Goal: Find specific page/section: Find specific page/section

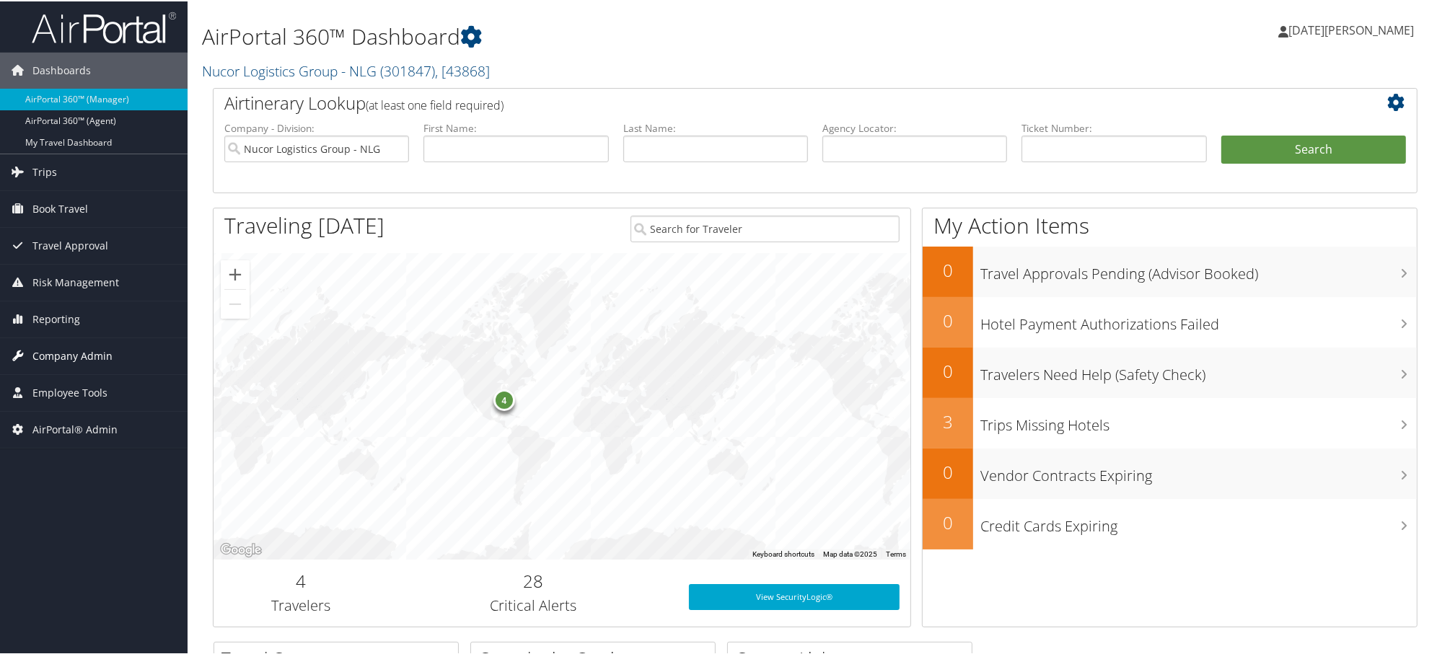
click at [53, 349] on span "Company Admin" at bounding box center [72, 355] width 80 height 36
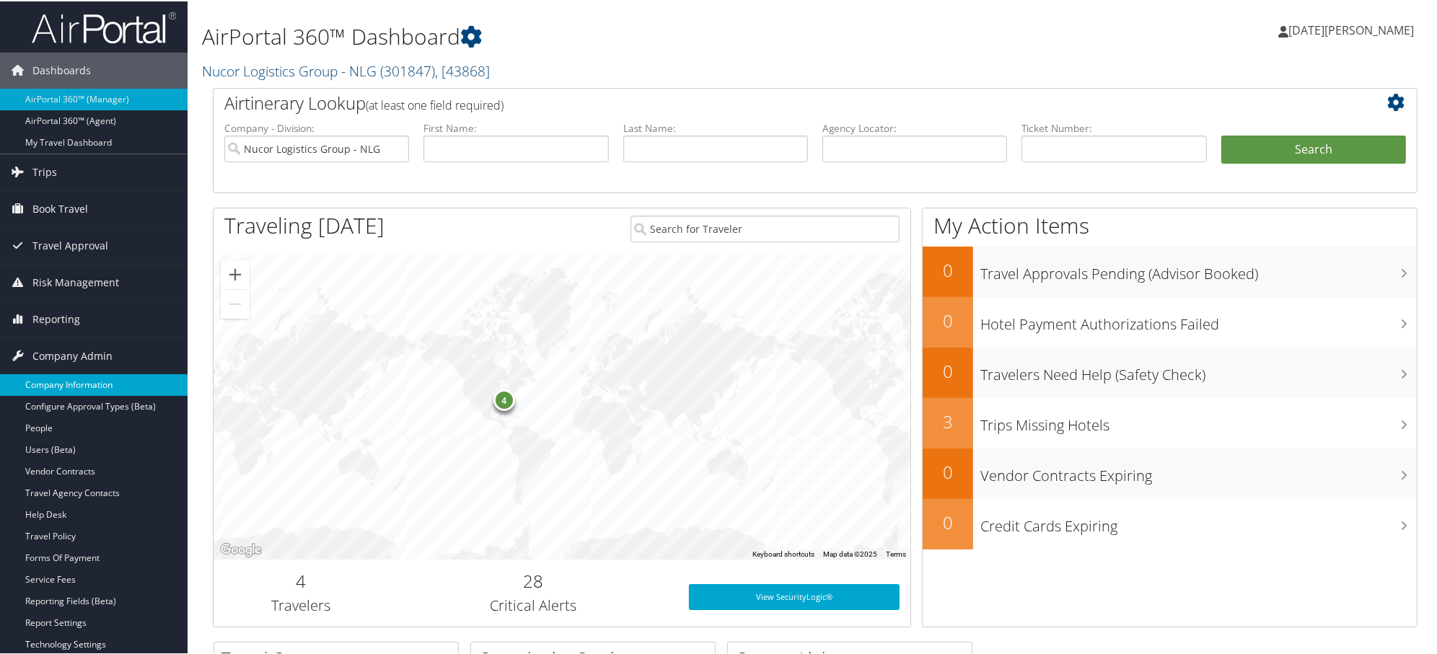
click at [61, 390] on link "Company Information" at bounding box center [94, 384] width 188 height 22
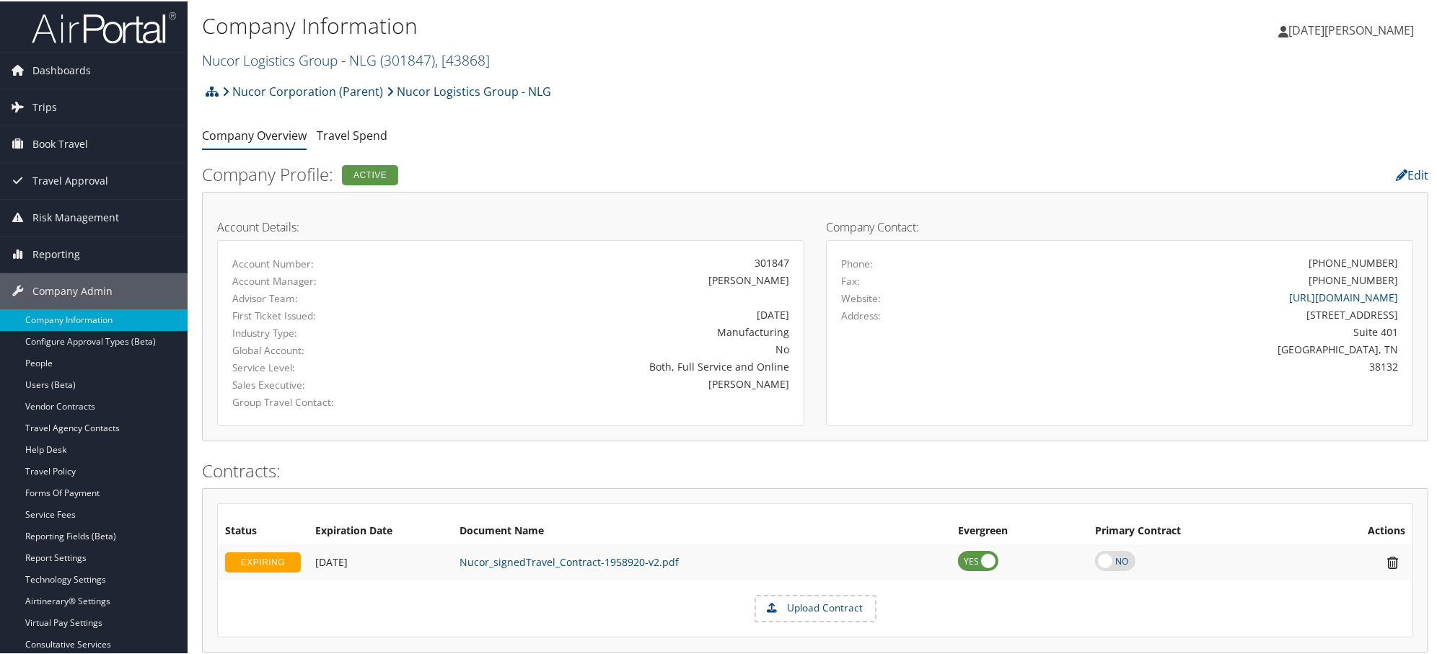
click at [254, 49] on link "Nucor Logistics Group - NLG ( 301847 ) , [ 43868 ]" at bounding box center [346, 58] width 288 height 19
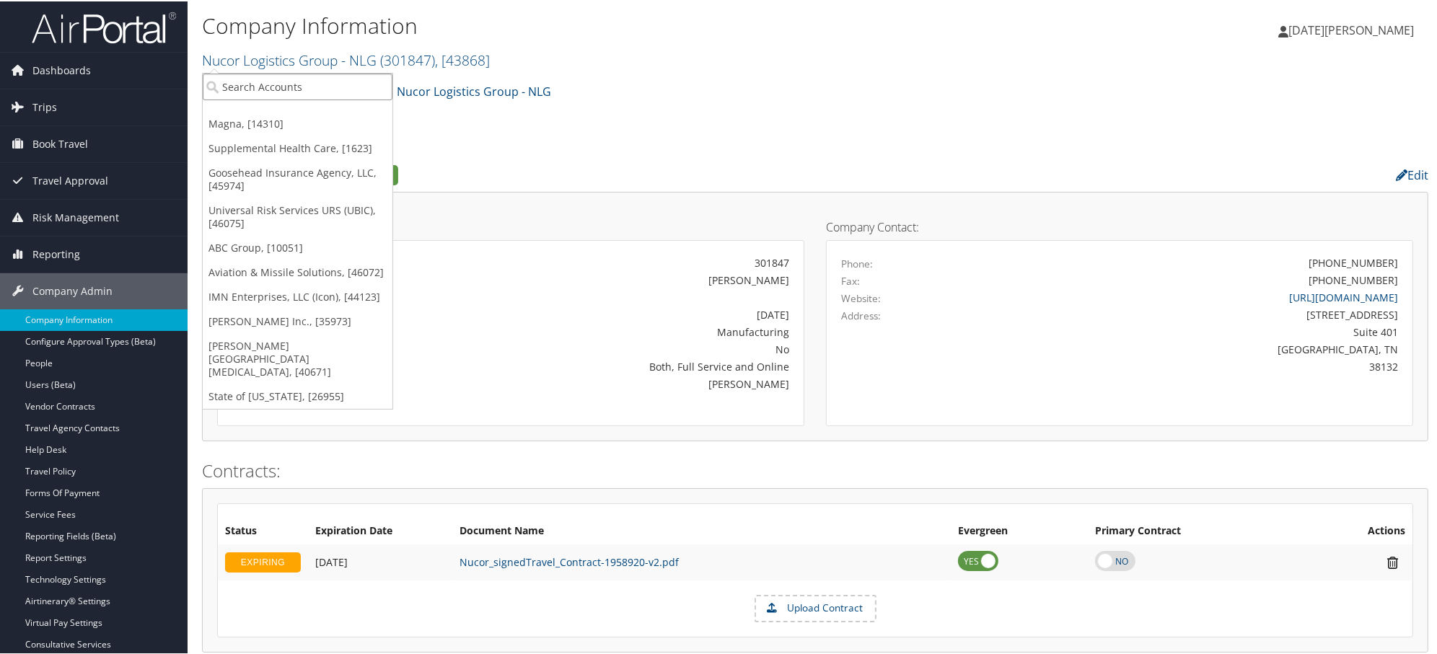
click at [263, 87] on input "search" at bounding box center [298, 85] width 190 height 27
paste input "USC25"
type input "USC"
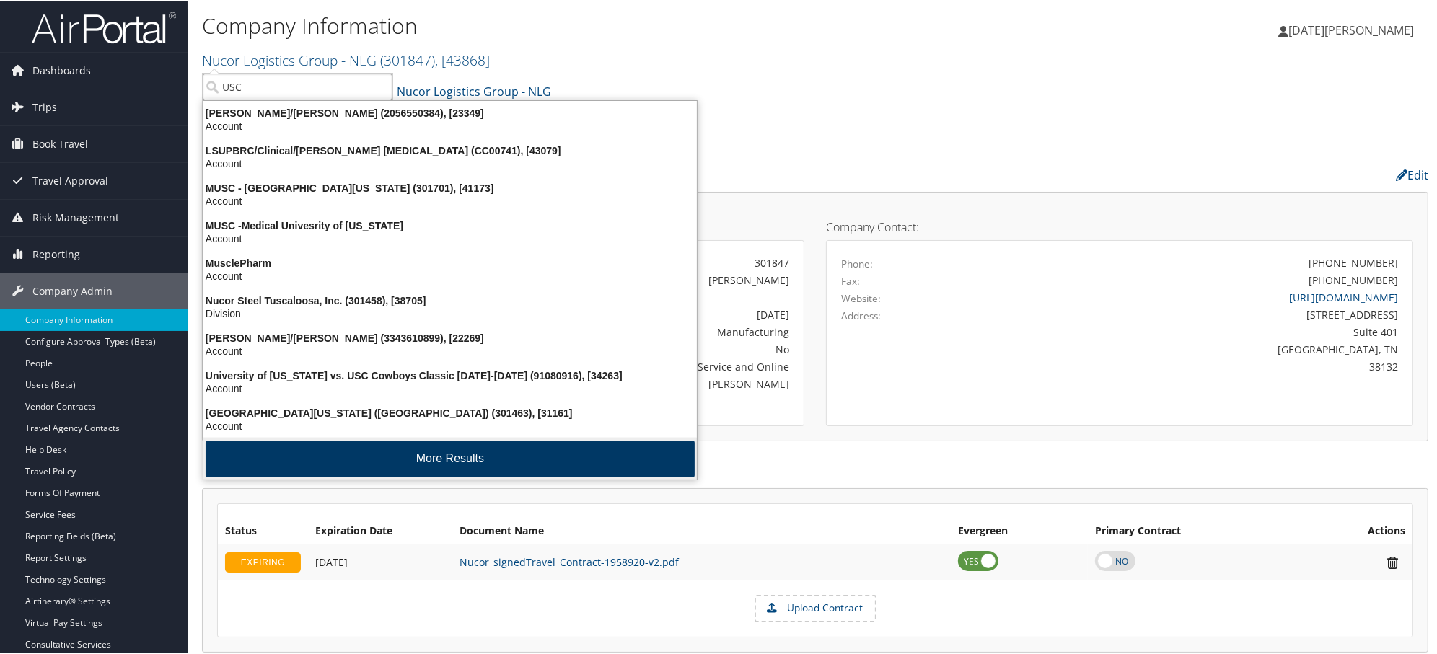
click at [296, 450] on button "More Results" at bounding box center [450, 457] width 489 height 37
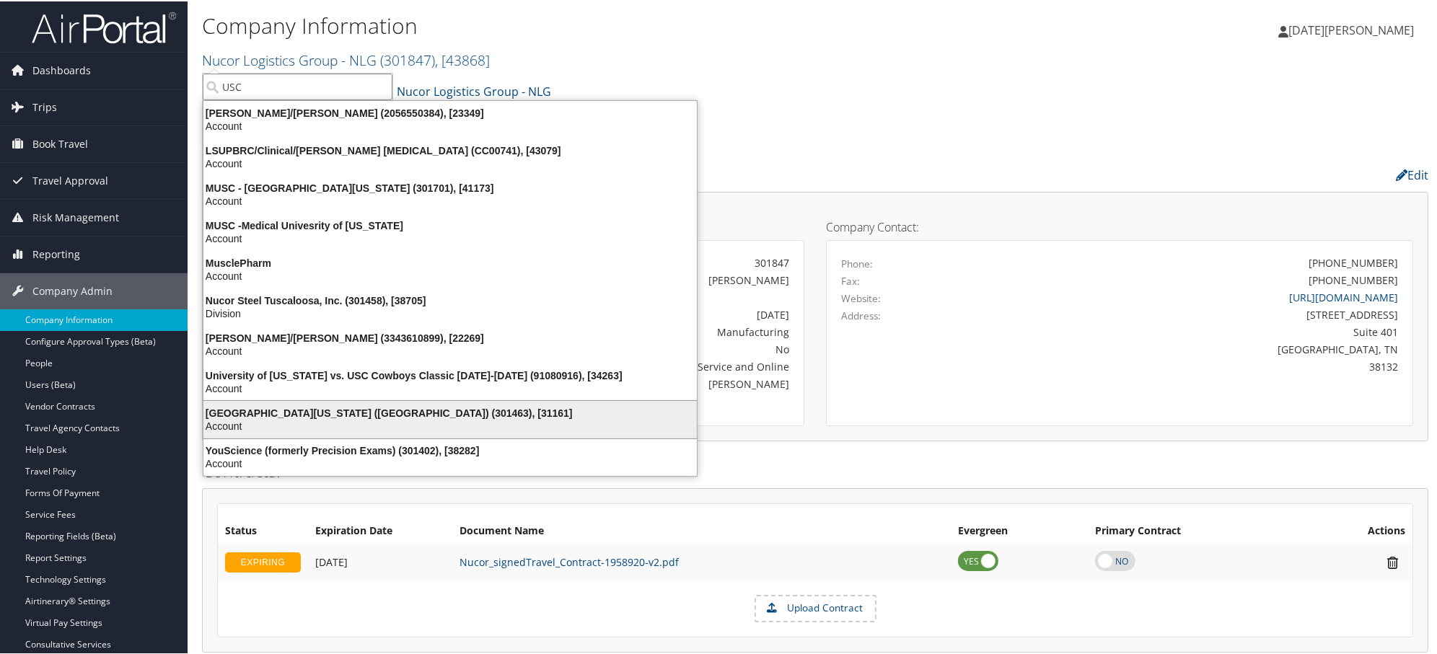
click at [284, 413] on div "University of Southern California (USC) (301463), [31161]" at bounding box center [450, 412] width 511 height 13
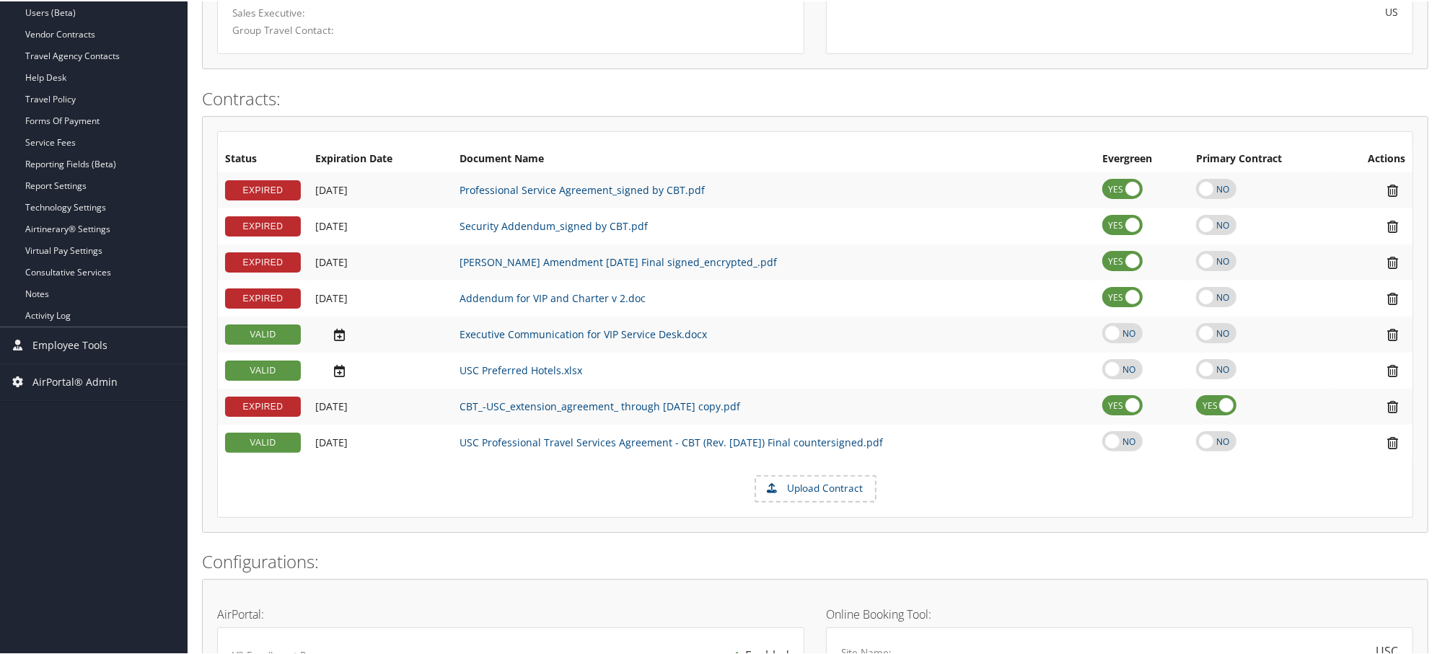
scroll to position [229, 0]
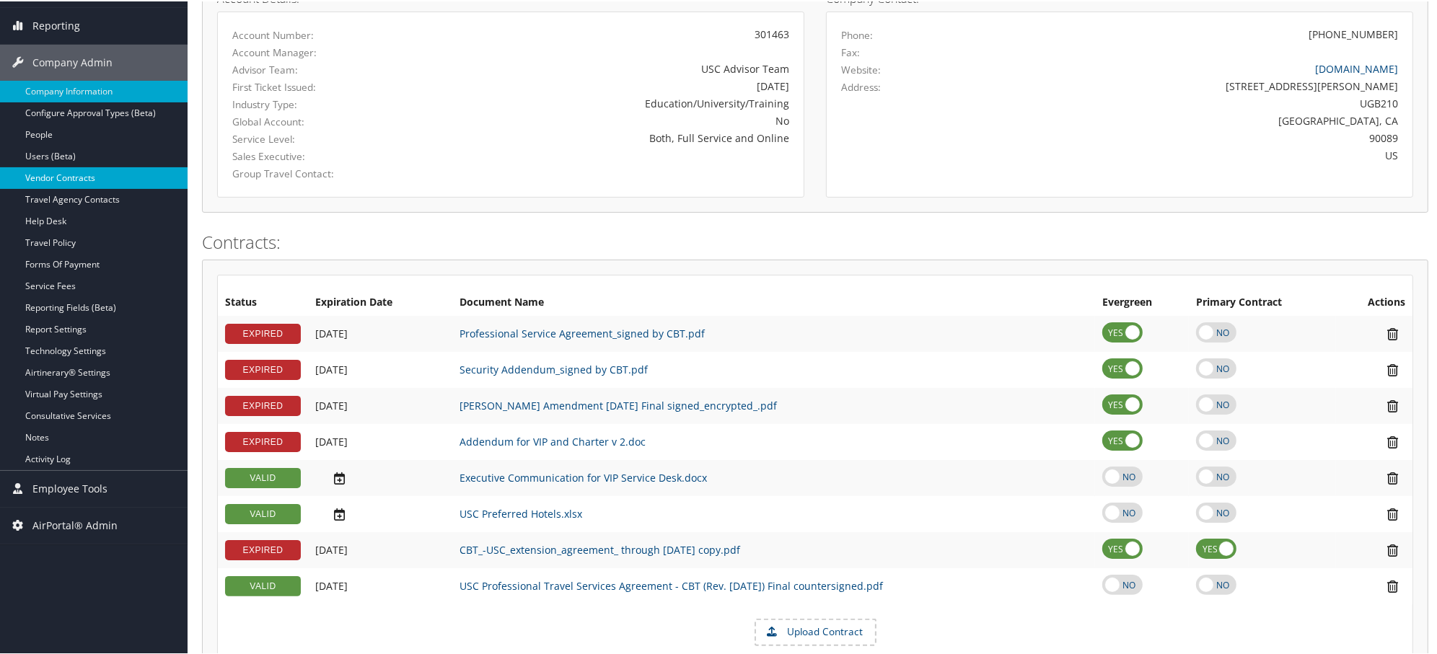
click at [38, 178] on link "Vendor Contracts" at bounding box center [94, 177] width 188 height 22
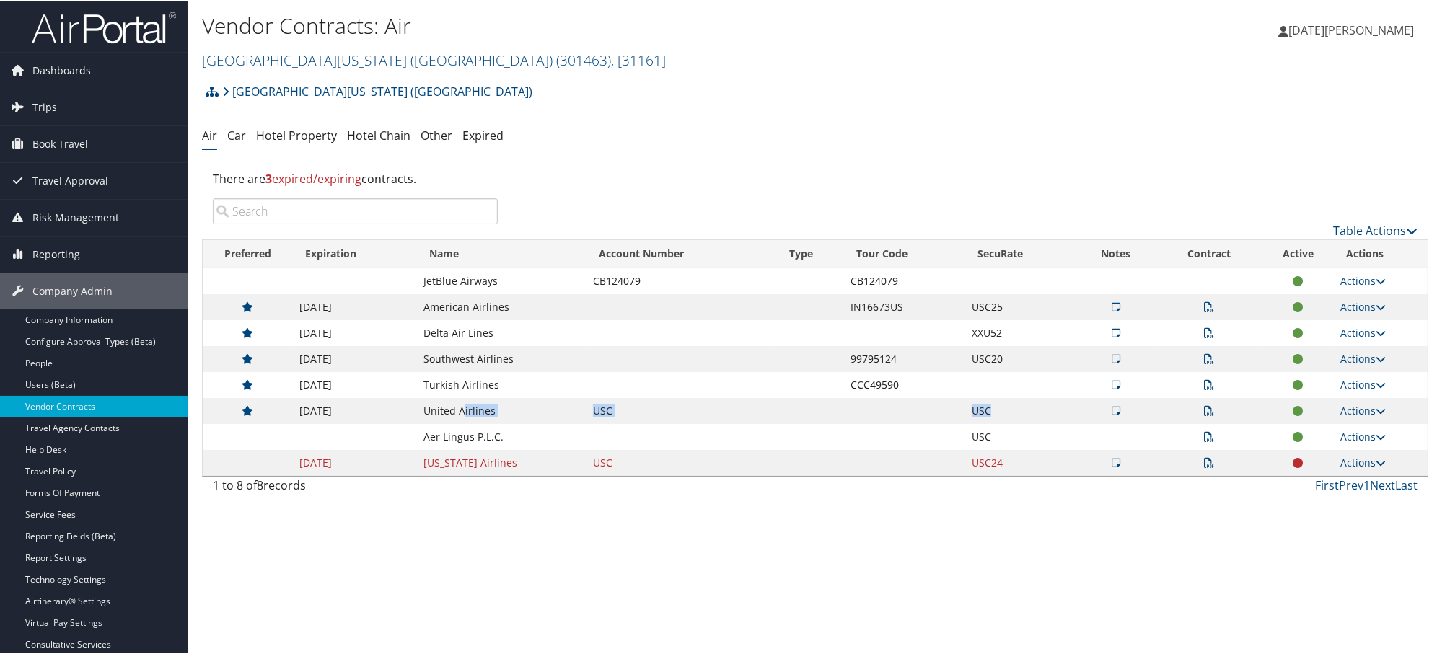
drag, startPoint x: 463, startPoint y: 406, endPoint x: 1213, endPoint y: 400, distance: 750.5
click at [1213, 400] on tr "[DATE] United Airlines USC USC Actions View Notes View Contracts Edit Contract …" at bounding box center [815, 410] width 1225 height 26
click at [1204, 413] on icon at bounding box center [1209, 410] width 10 height 10
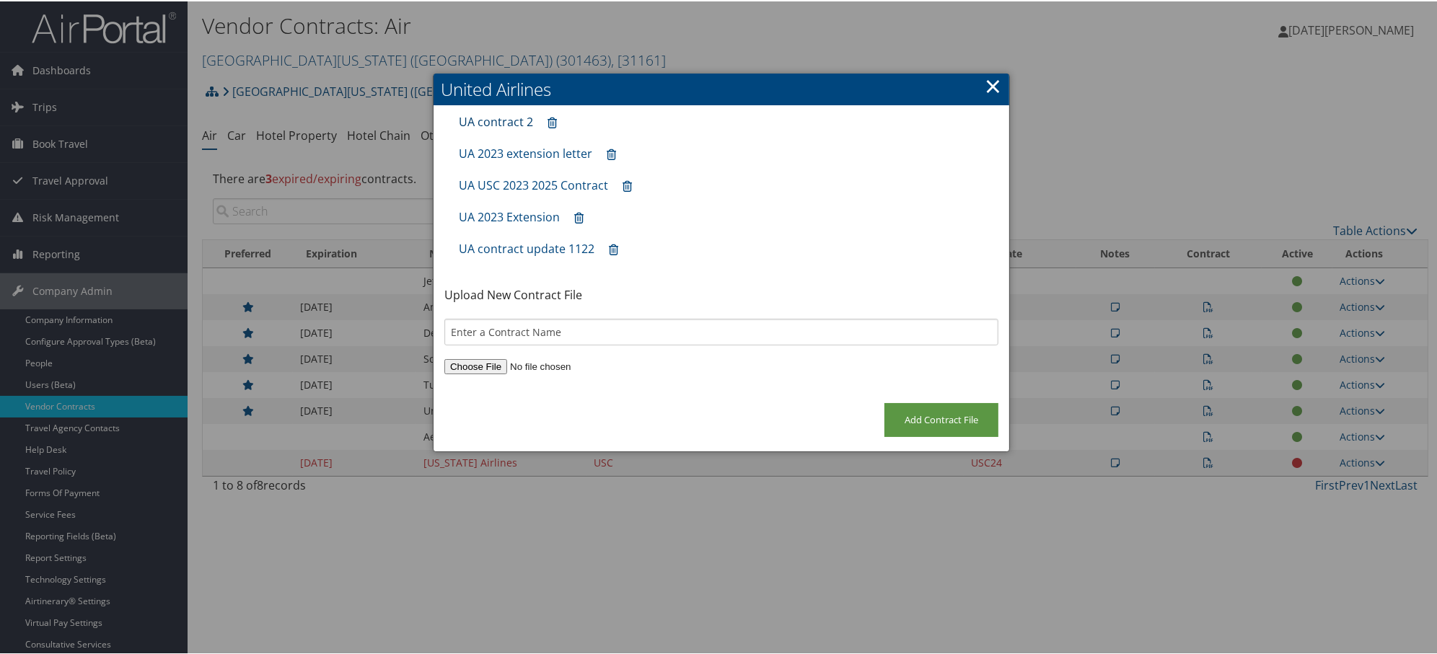
click at [488, 118] on link "UA contract 2" at bounding box center [496, 121] width 74 height 16
click at [529, 183] on link "UA USC 2023 2025 Contract" at bounding box center [533, 184] width 149 height 16
click at [986, 82] on link "×" at bounding box center [993, 84] width 17 height 29
